Goal: Task Accomplishment & Management: Manage account settings

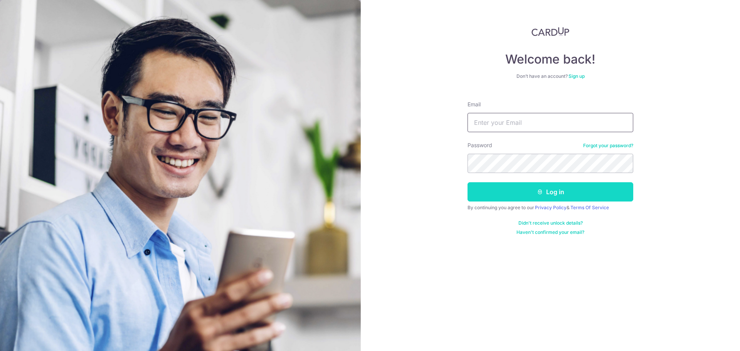
type input "[PERSON_NAME][EMAIL_ADDRESS][PERSON_NAME][DOMAIN_NAME]"
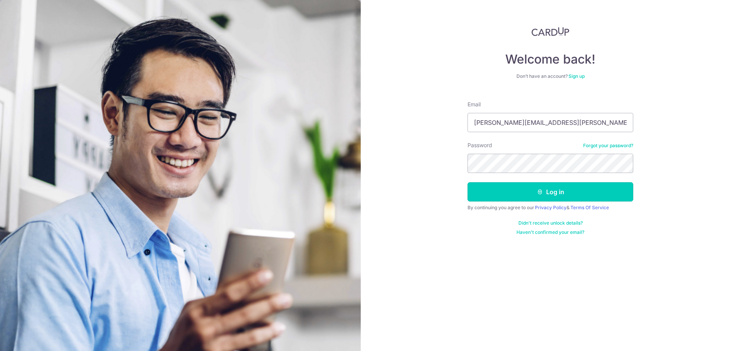
drag, startPoint x: 507, startPoint y: 195, endPoint x: 506, endPoint y: 202, distance: 7.0
click at [507, 195] on button "Log in" at bounding box center [551, 191] width 166 height 19
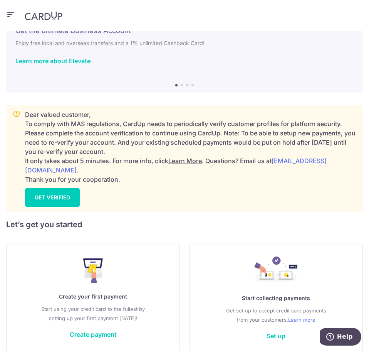
scroll to position [61, 0]
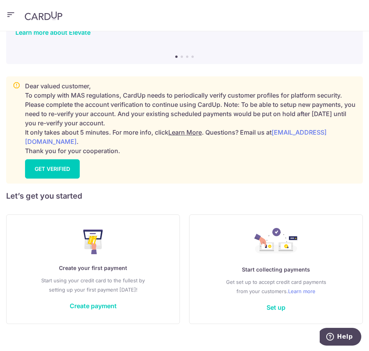
click at [11, 16] on icon "button" at bounding box center [10, 15] width 9 height 10
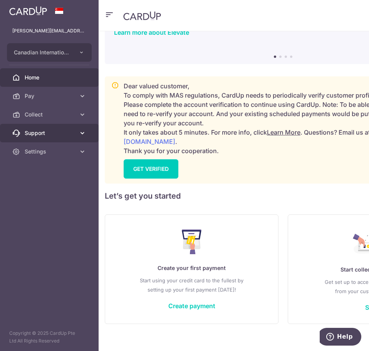
click at [54, 124] on link "Support" at bounding box center [49, 133] width 99 height 19
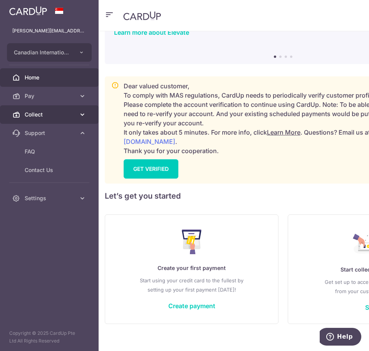
click at [53, 118] on span "Collect" at bounding box center [50, 115] width 51 height 8
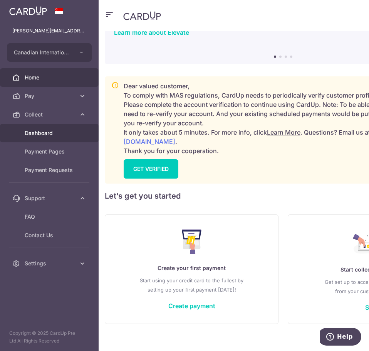
click at [54, 136] on span "Dashboard" at bounding box center [50, 133] width 51 height 8
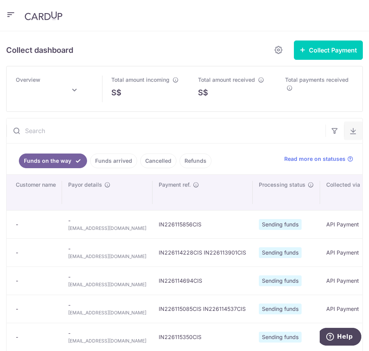
click at [351, 139] on button "button" at bounding box center [353, 130] width 19 height 19
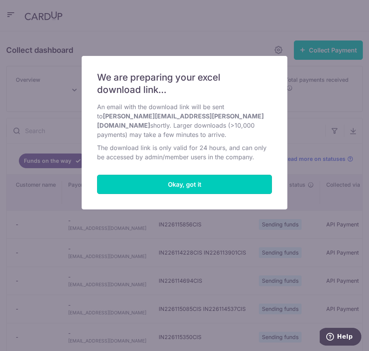
click at [264, 175] on button "Okay, got it" at bounding box center [184, 184] width 175 height 19
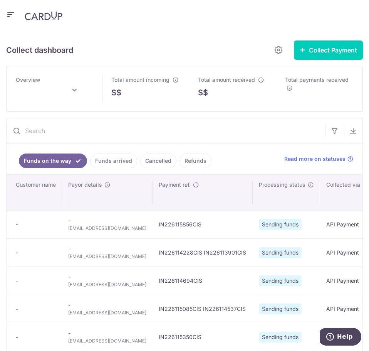
type input "[DATE]"
